Goal: Navigation & Orientation: Find specific page/section

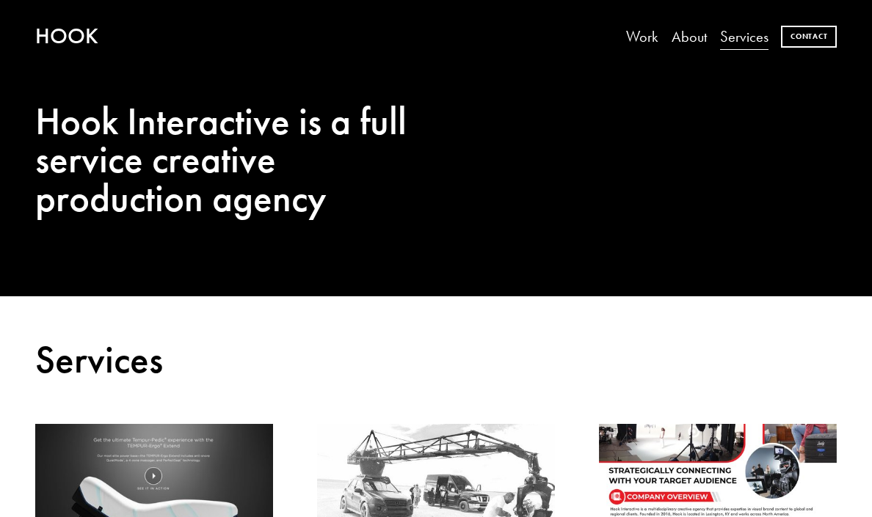
click at [652, 40] on link "Work" at bounding box center [642, 37] width 32 height 30
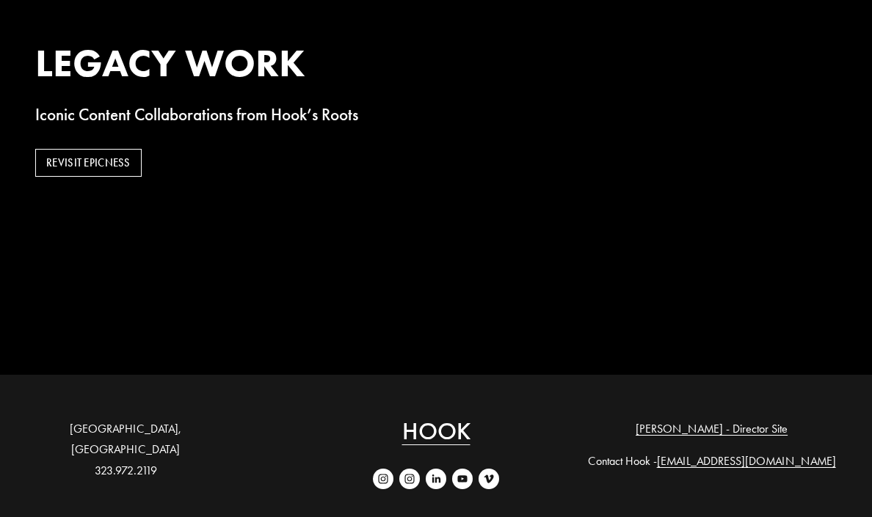
scroll to position [4812, 0]
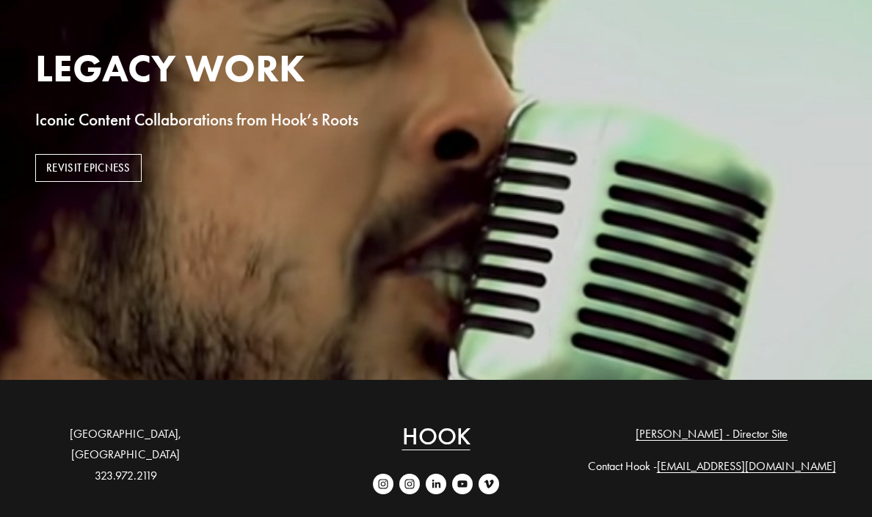
click at [110, 171] on link "REVISIT EPICNESS" at bounding box center [88, 167] width 107 height 27
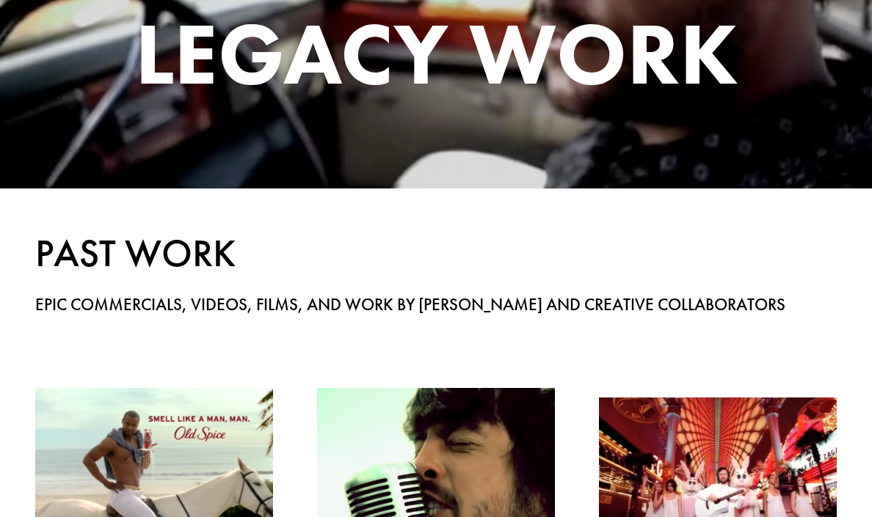
scroll to position [43, 0]
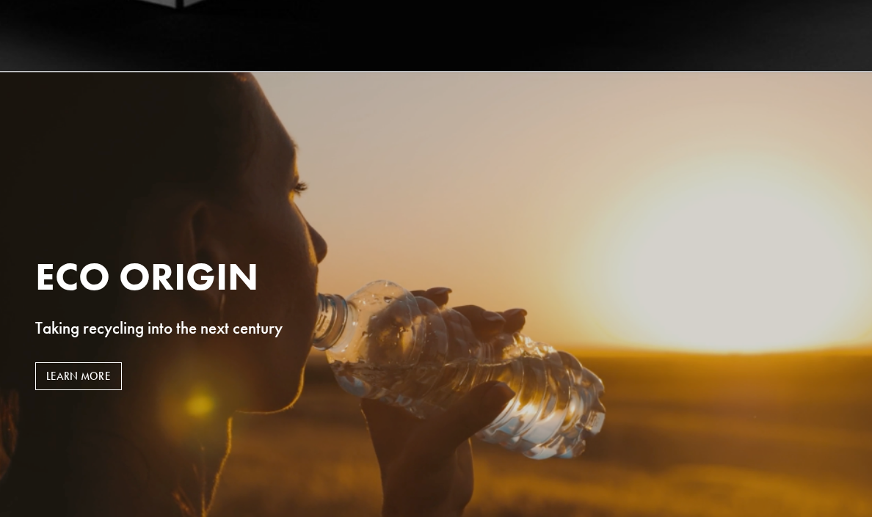
scroll to position [4090, 0]
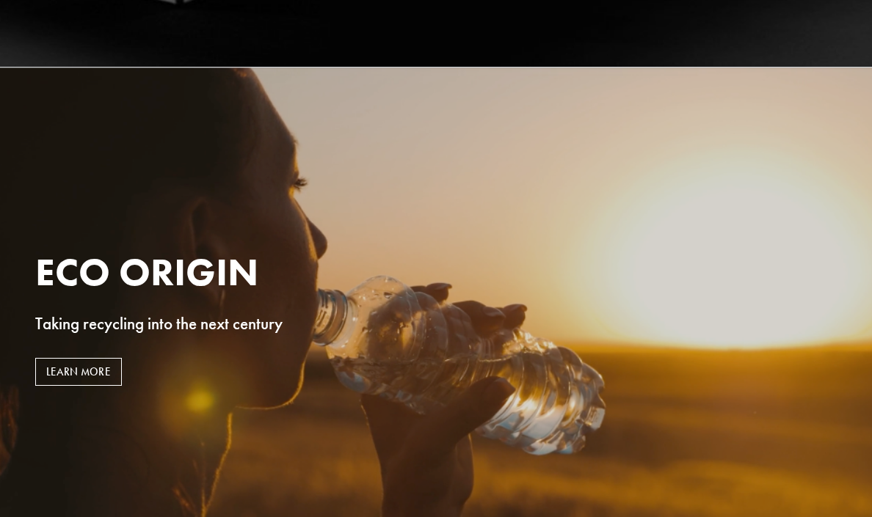
click at [72, 376] on link "LEARN MORE" at bounding box center [78, 371] width 87 height 27
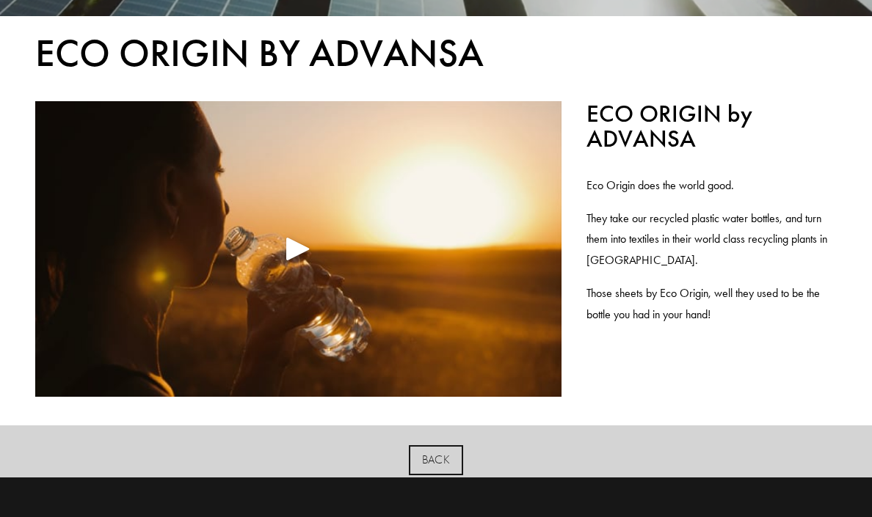
scroll to position [456, 0]
